Goal: Navigation & Orientation: Find specific page/section

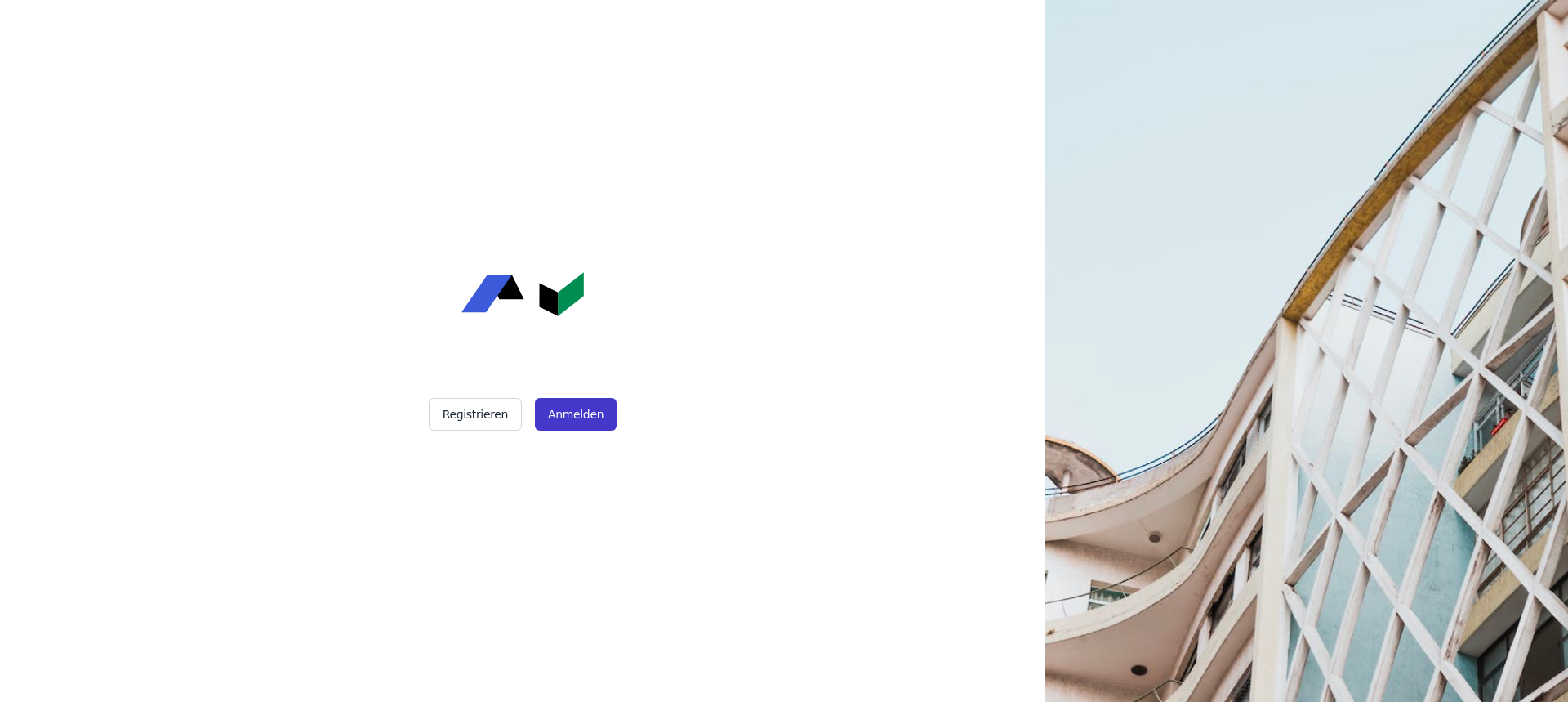
click at [575, 408] on button "Anmelden" at bounding box center [575, 414] width 82 height 33
